Goal: Transaction & Acquisition: Obtain resource

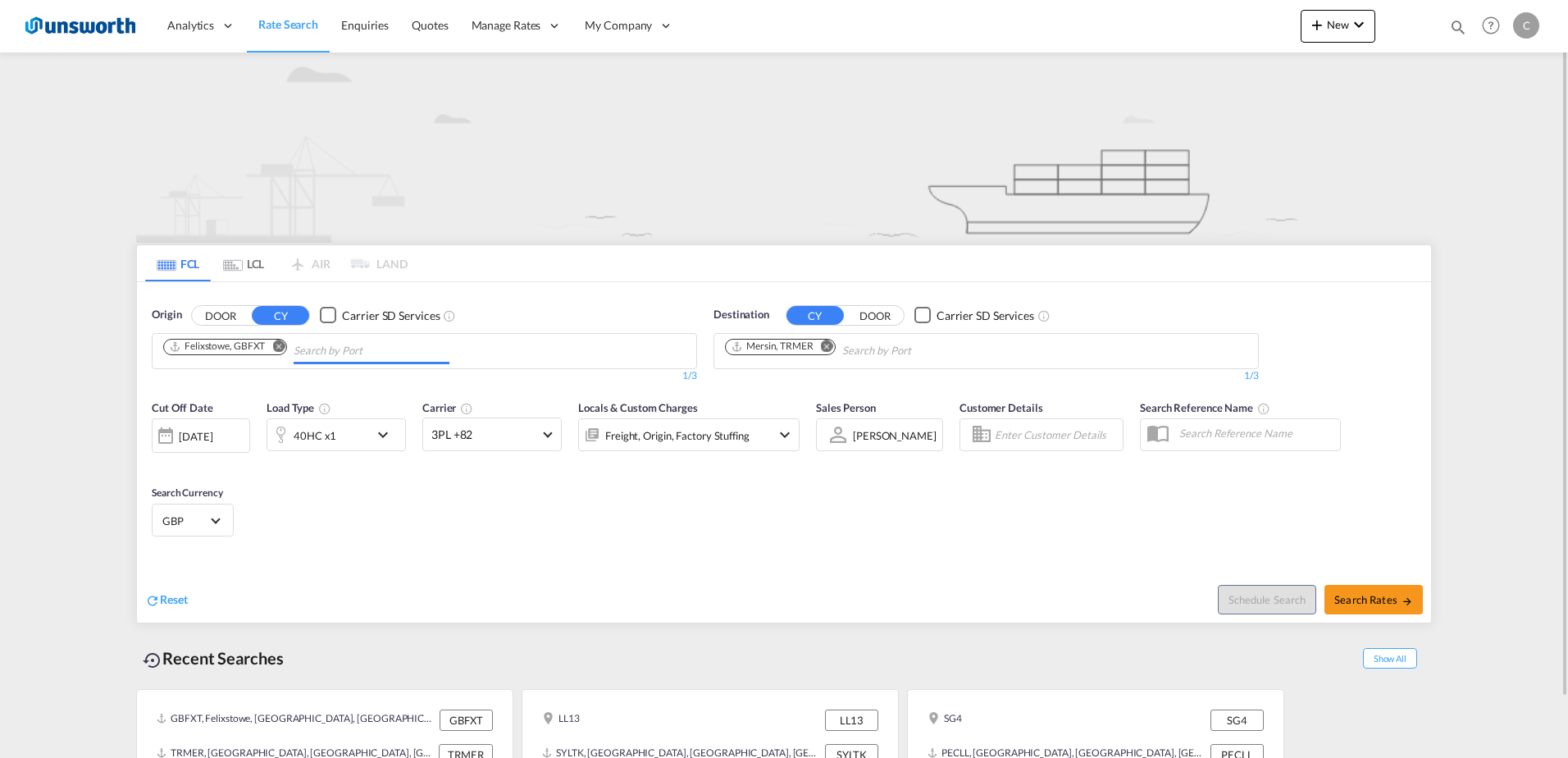
click at [424, 353] on input "Chips input." at bounding box center [371, 350] width 156 height 26
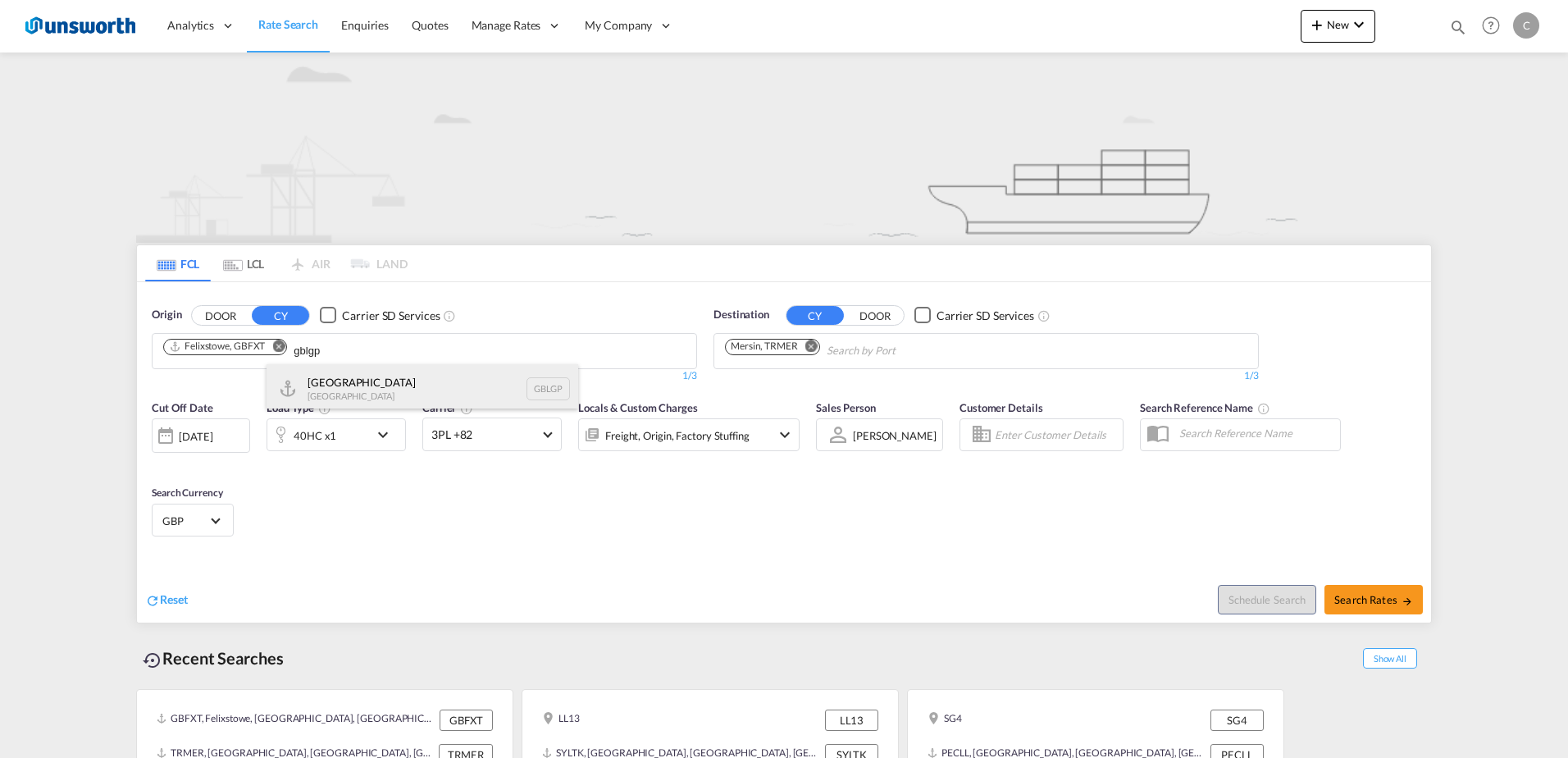
type input "gblgp"
click at [379, 391] on div "[GEOGRAPHIC_DATA] [GEOGRAPHIC_DATA] [GEOGRAPHIC_DATA]" at bounding box center [422, 389] width 312 height 49
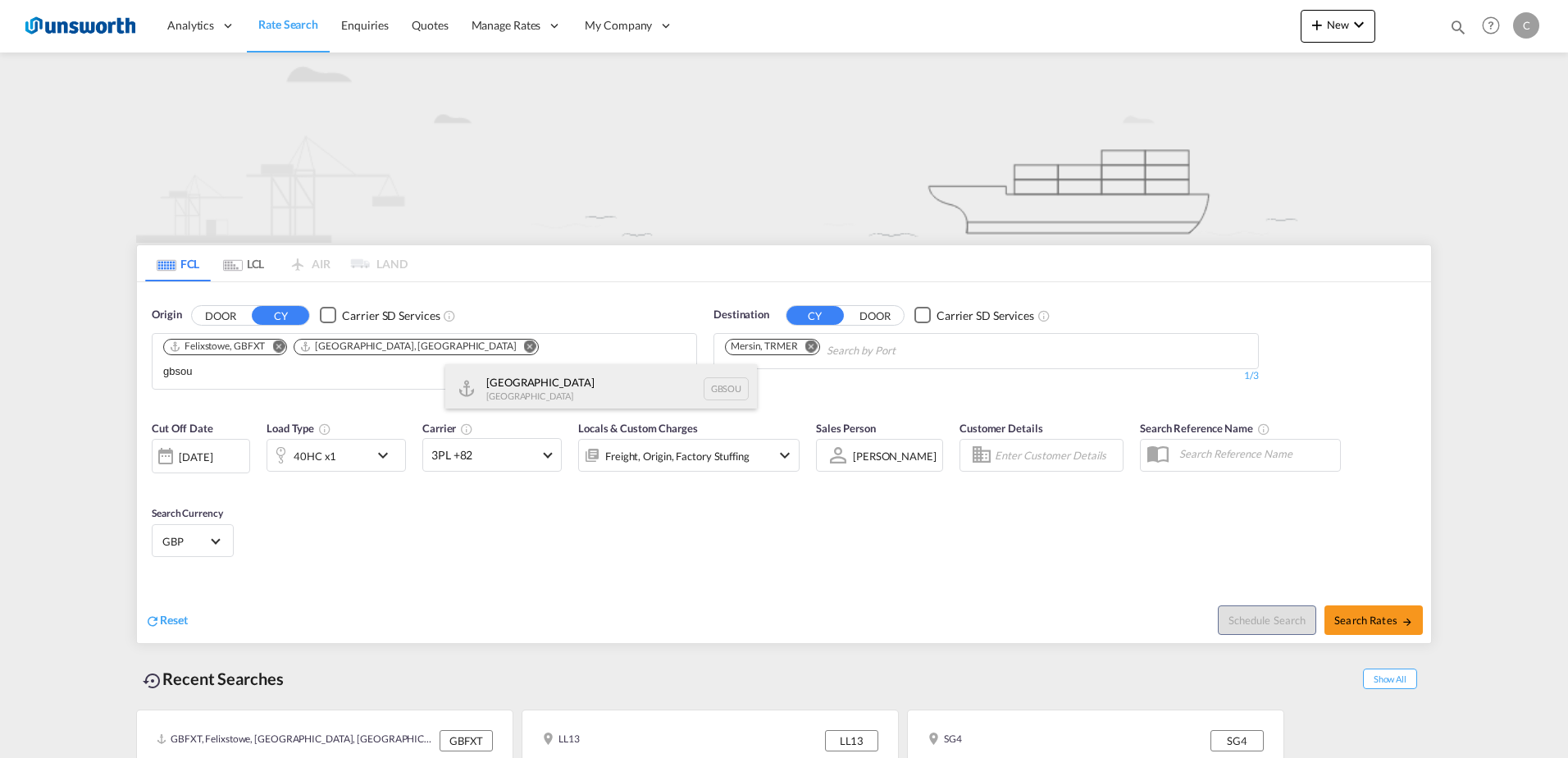
type input "gbsou"
click at [536, 387] on div "[GEOGRAPHIC_DATA] [GEOGRAPHIC_DATA] GBSOU" at bounding box center [601, 389] width 312 height 49
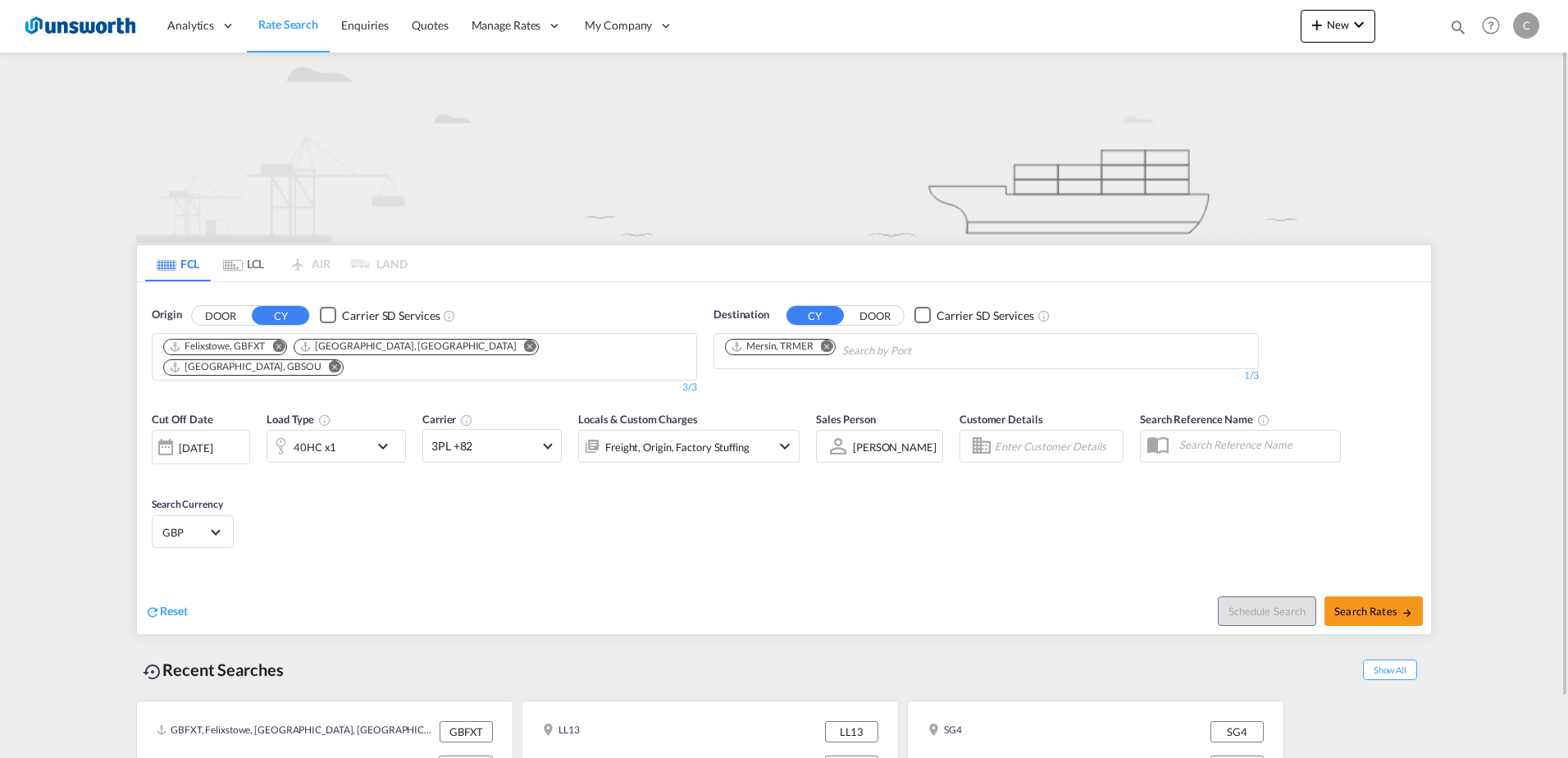
click at [828, 347] on md-icon "Remove" at bounding box center [826, 345] width 12 height 12
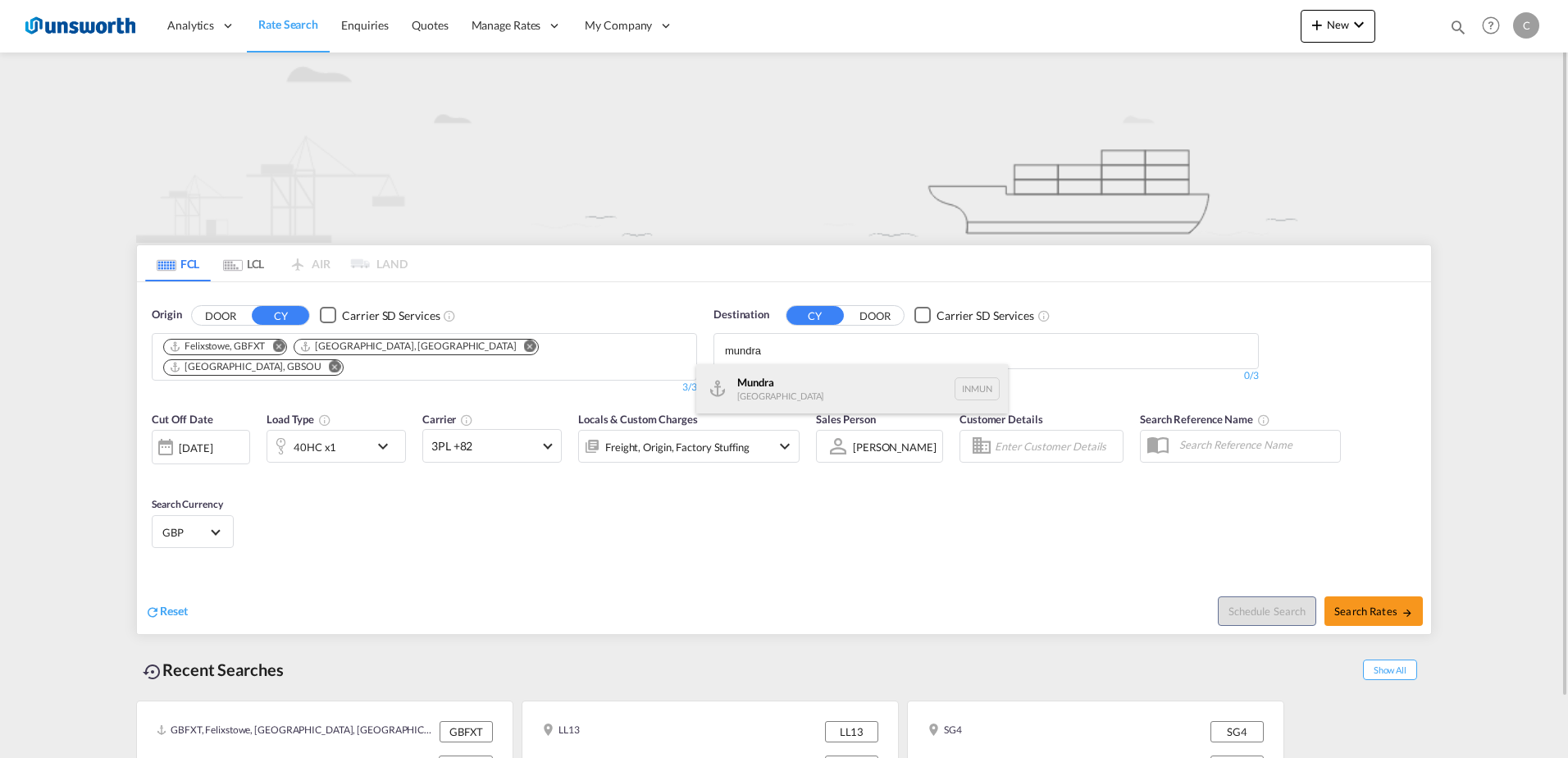
type input "mundra"
click at [774, 389] on div "Mundra [GEOGRAPHIC_DATA] INMUN" at bounding box center [852, 389] width 312 height 49
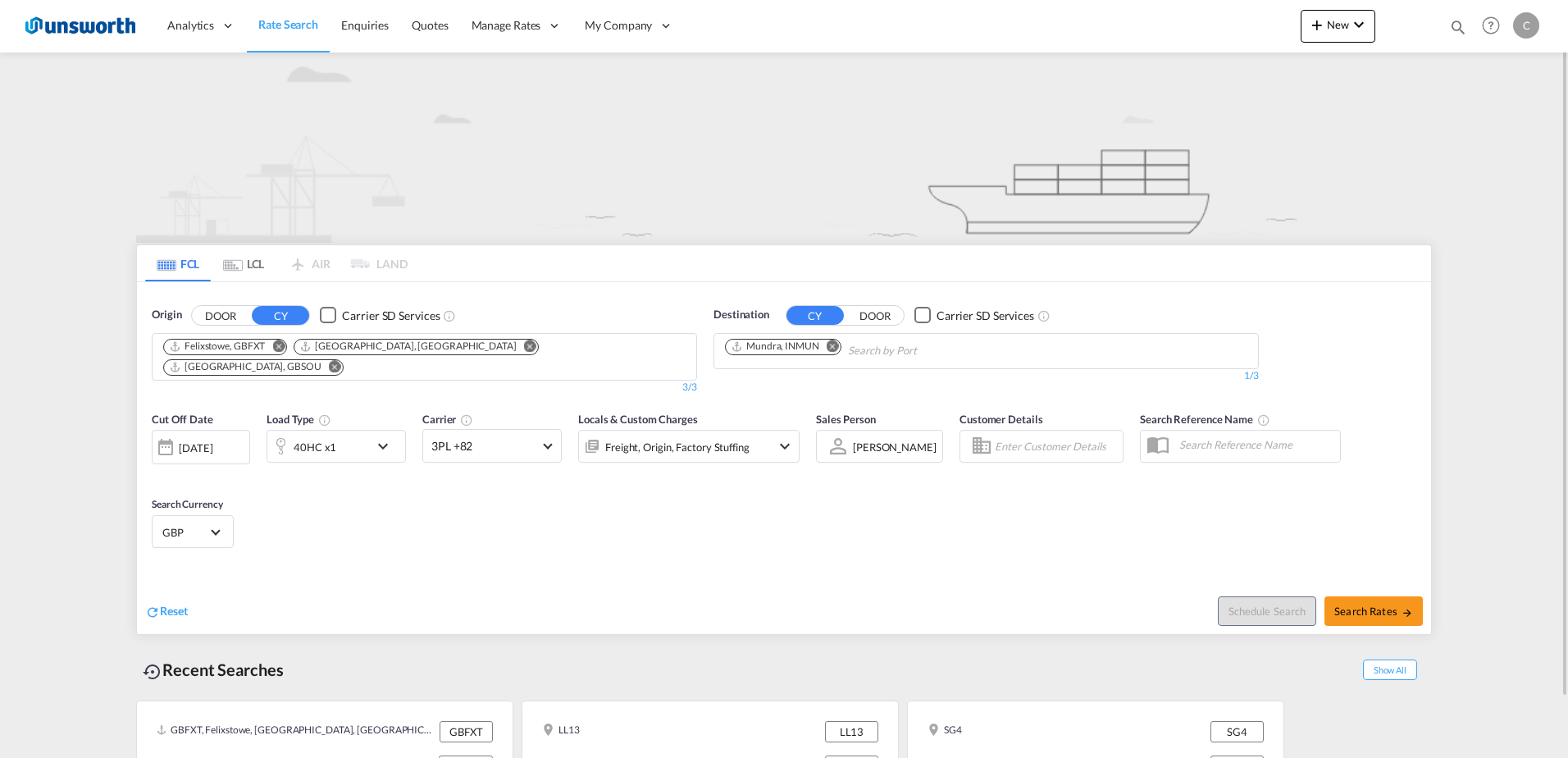
click at [387, 436] on md-icon "icon-chevron-down" at bounding box center [387, 446] width 28 height 20
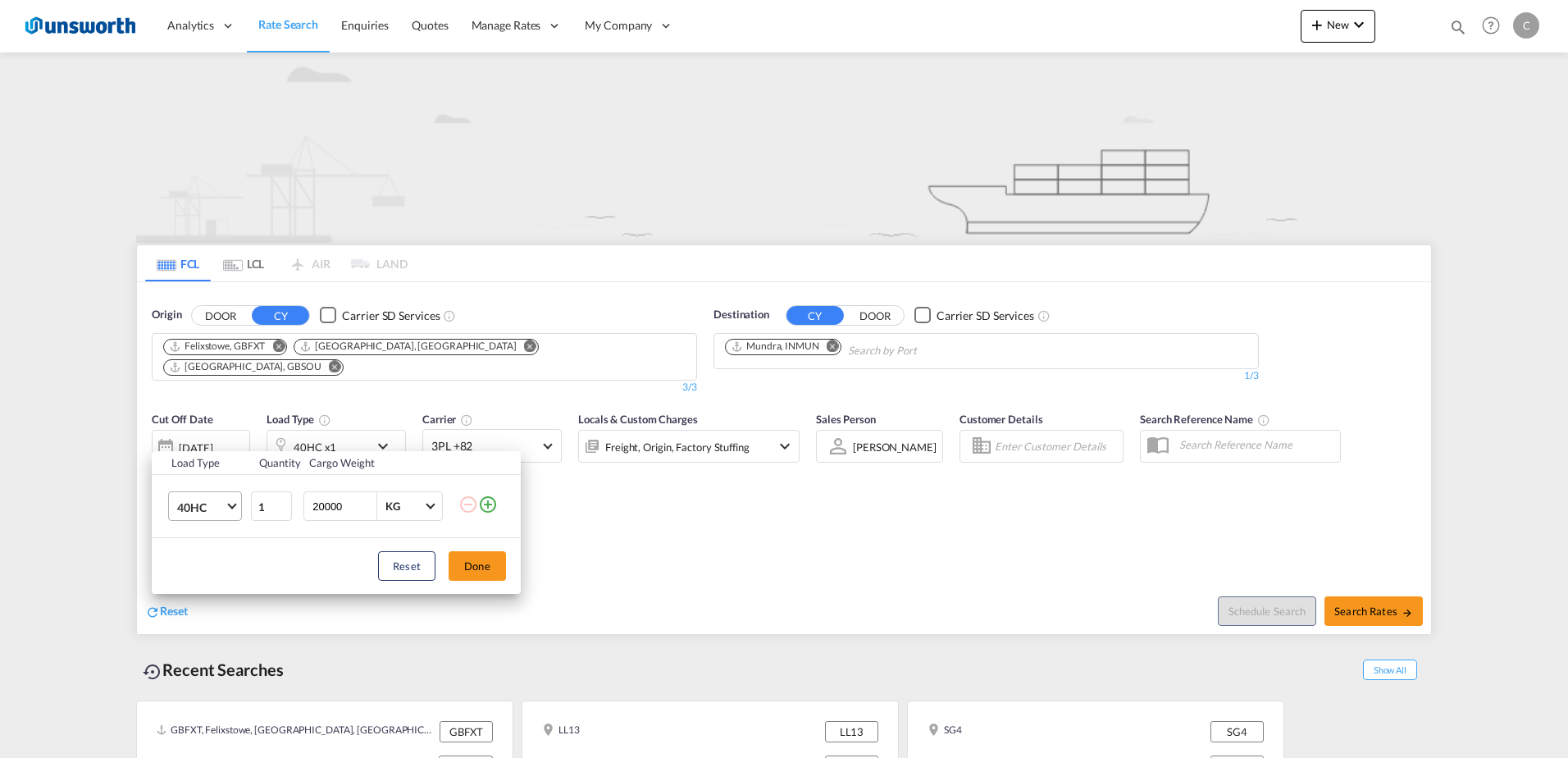
click at [239, 501] on md-select-value "40HC" at bounding box center [208, 506] width 66 height 28
click at [215, 432] on md-option "20GP" at bounding box center [220, 428] width 111 height 39
click at [475, 563] on button "Done" at bounding box center [477, 566] width 57 height 29
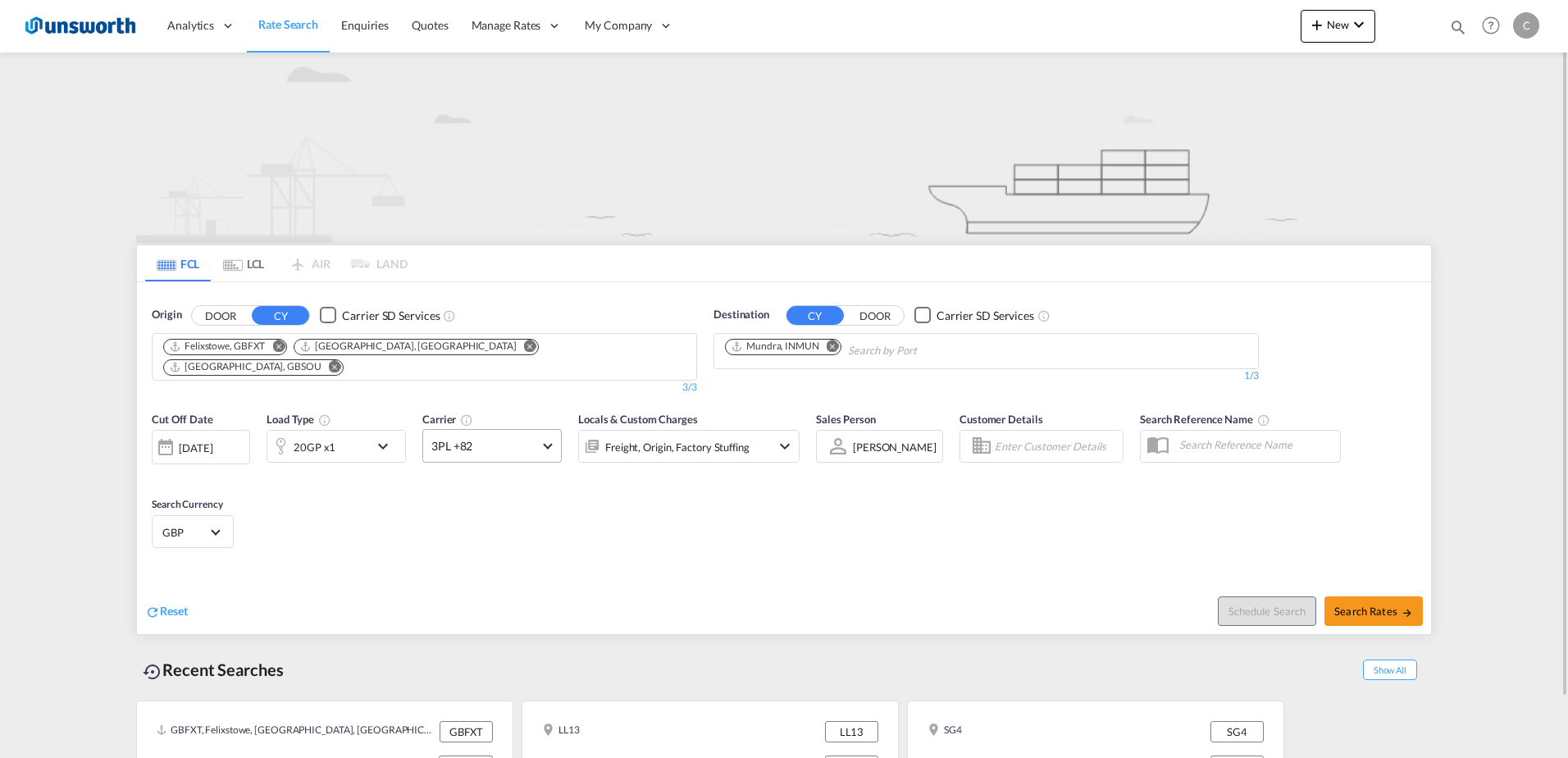
click at [549, 430] on md-select-value "3PL +82" at bounding box center [492, 445] width 138 height 32
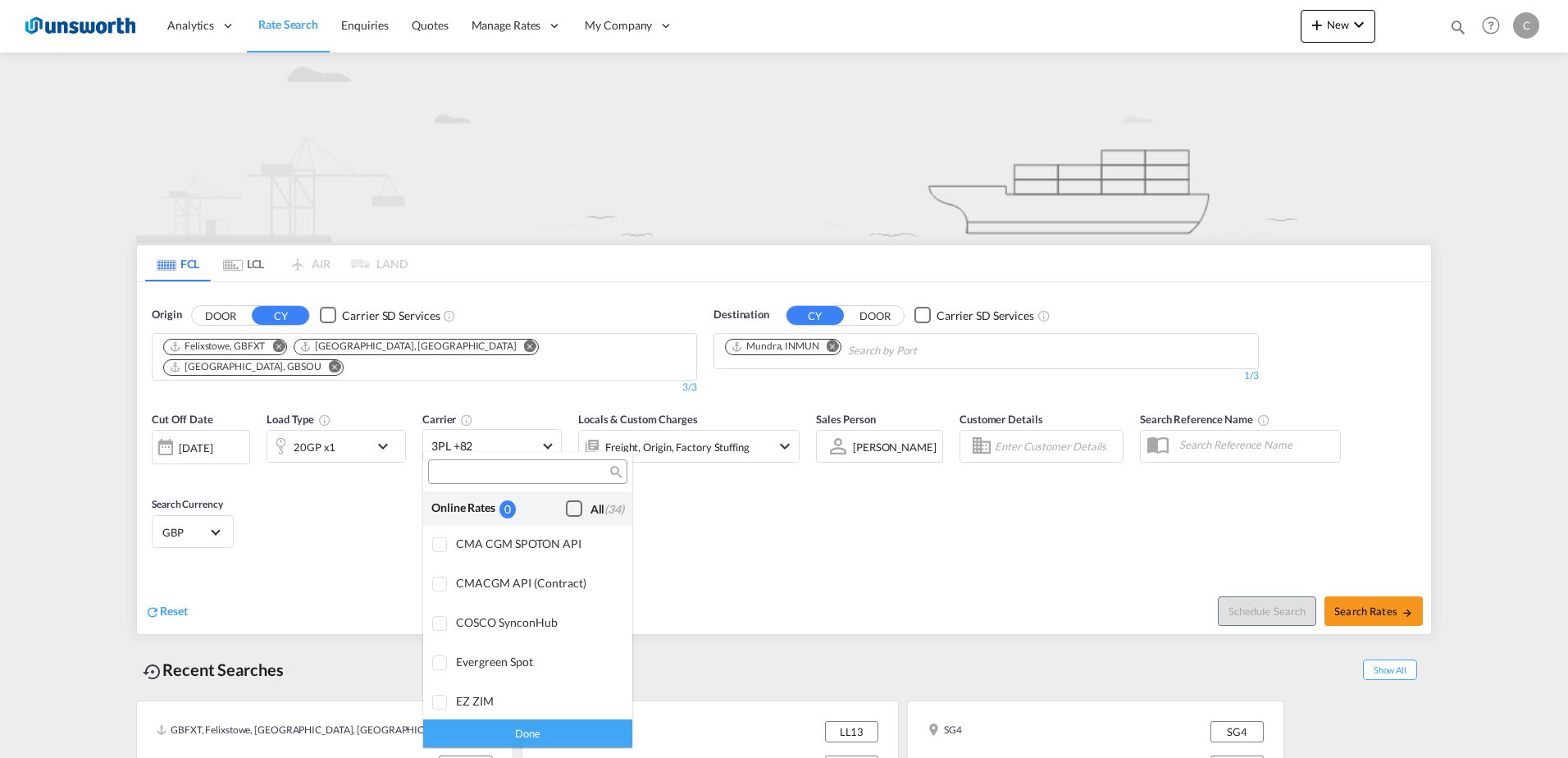
click at [566, 507] on div "Checkbox No Ink" at bounding box center [574, 509] width 16 height 16
click at [535, 742] on div "Done" at bounding box center [527, 732] width 209 height 28
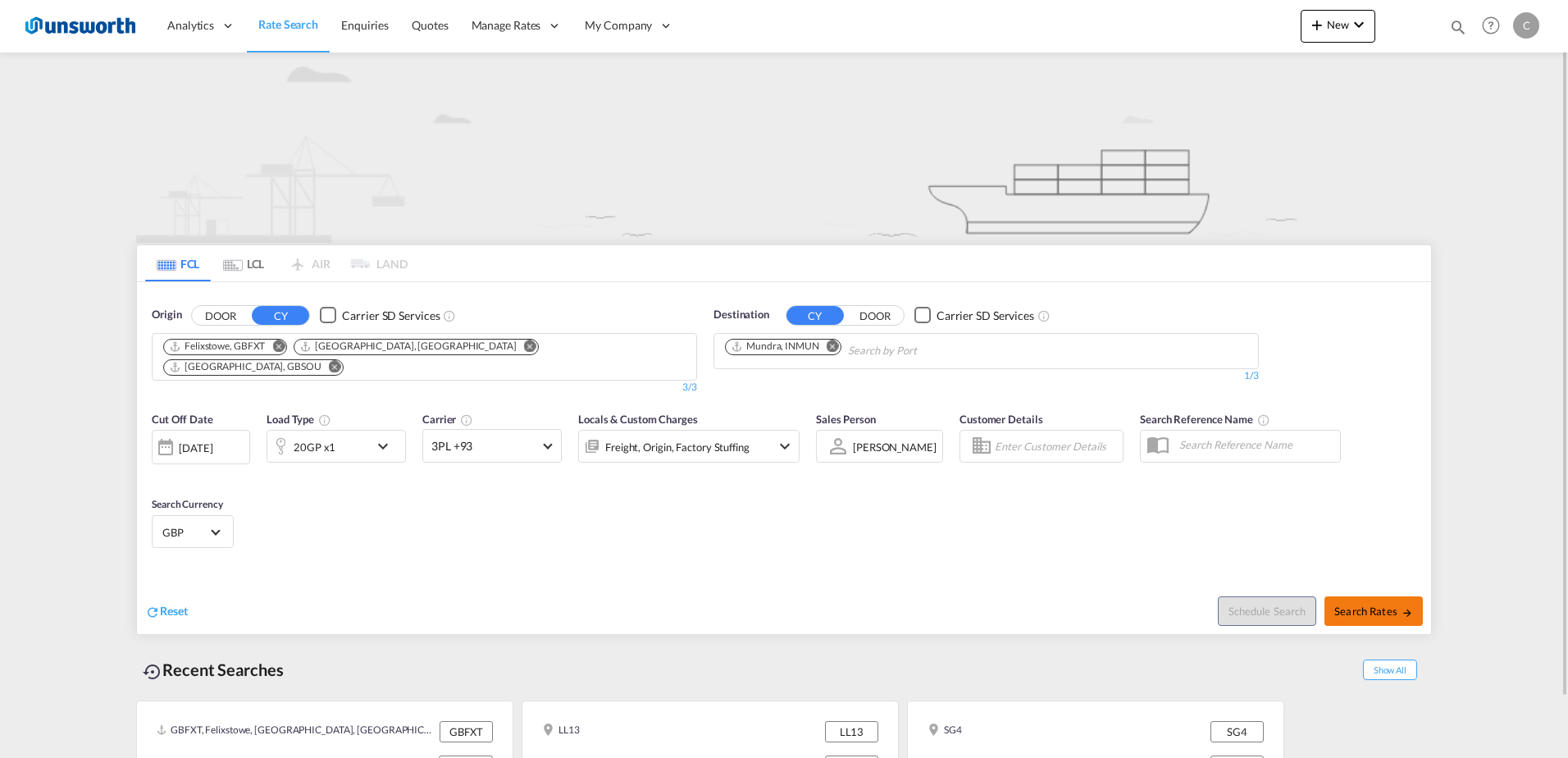
click at [1380, 605] on span "Search Rates" at bounding box center [1374, 611] width 78 height 13
type input "GBFXT,GBLGP,GBSOU to INMUN / [DATE]"
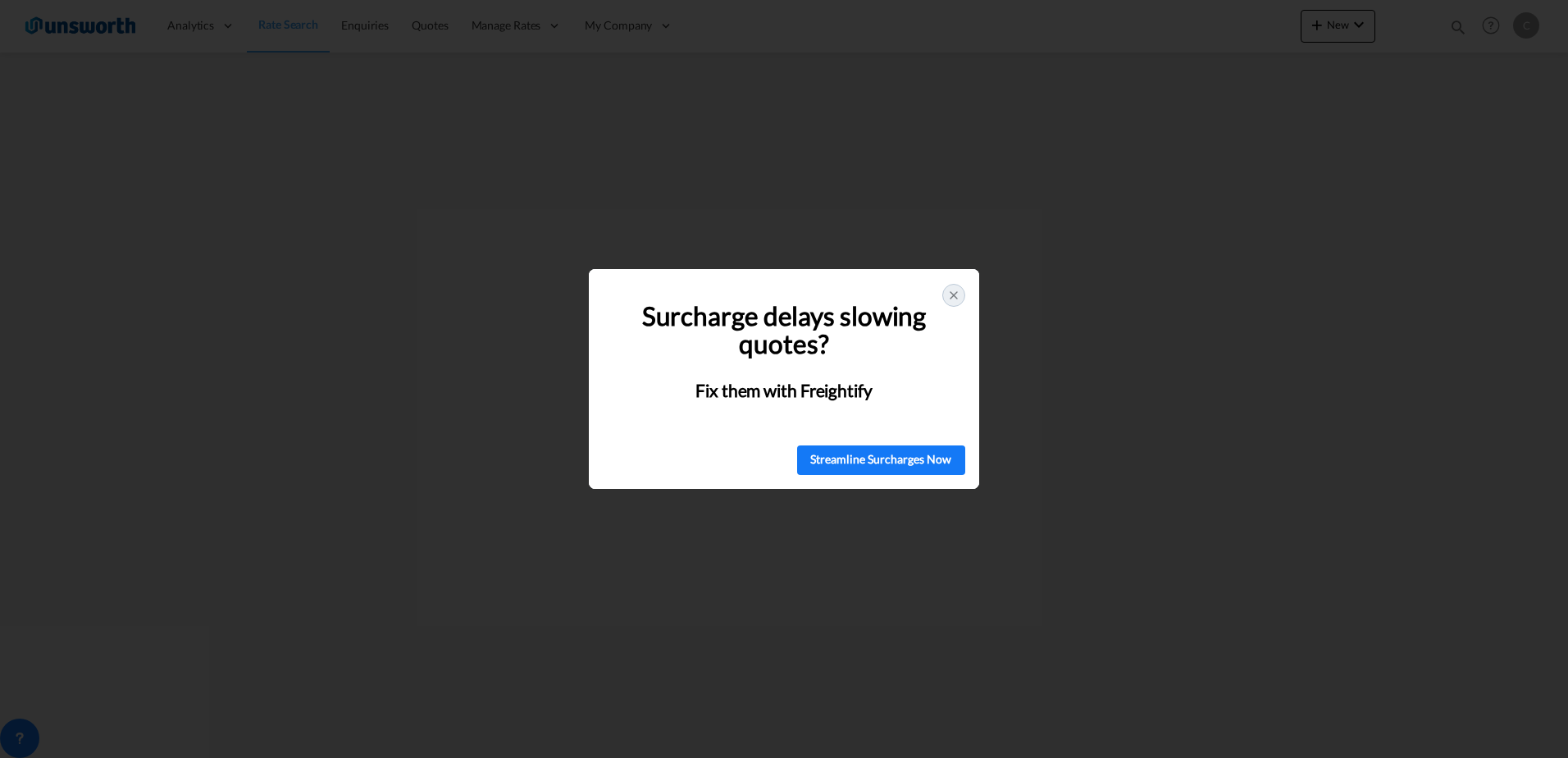
click at [954, 287] on div at bounding box center [953, 295] width 23 height 23
